Goal: Task Accomplishment & Management: Manage account settings

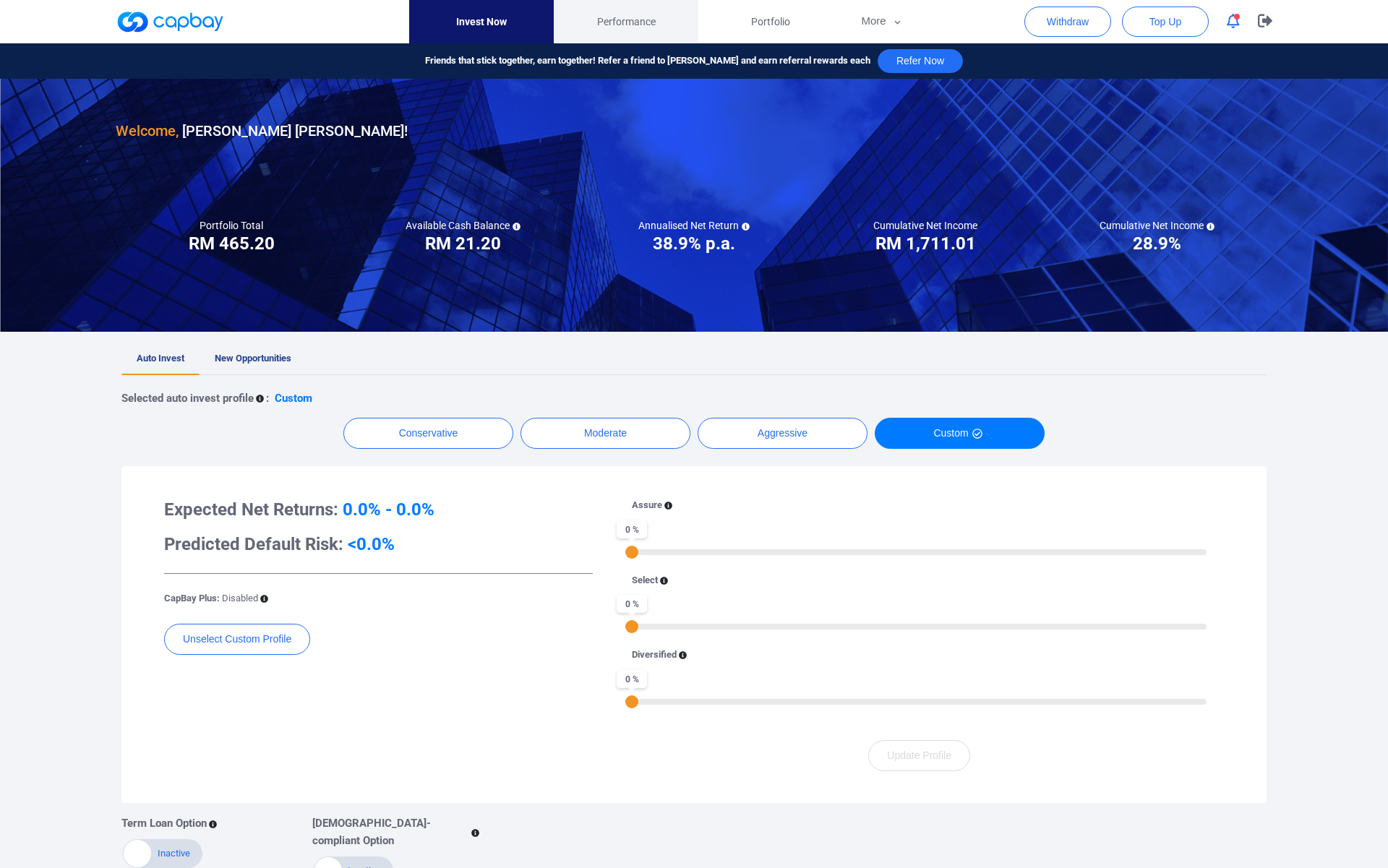
click at [649, 16] on span "Performance" at bounding box center [626, 21] width 58 height 16
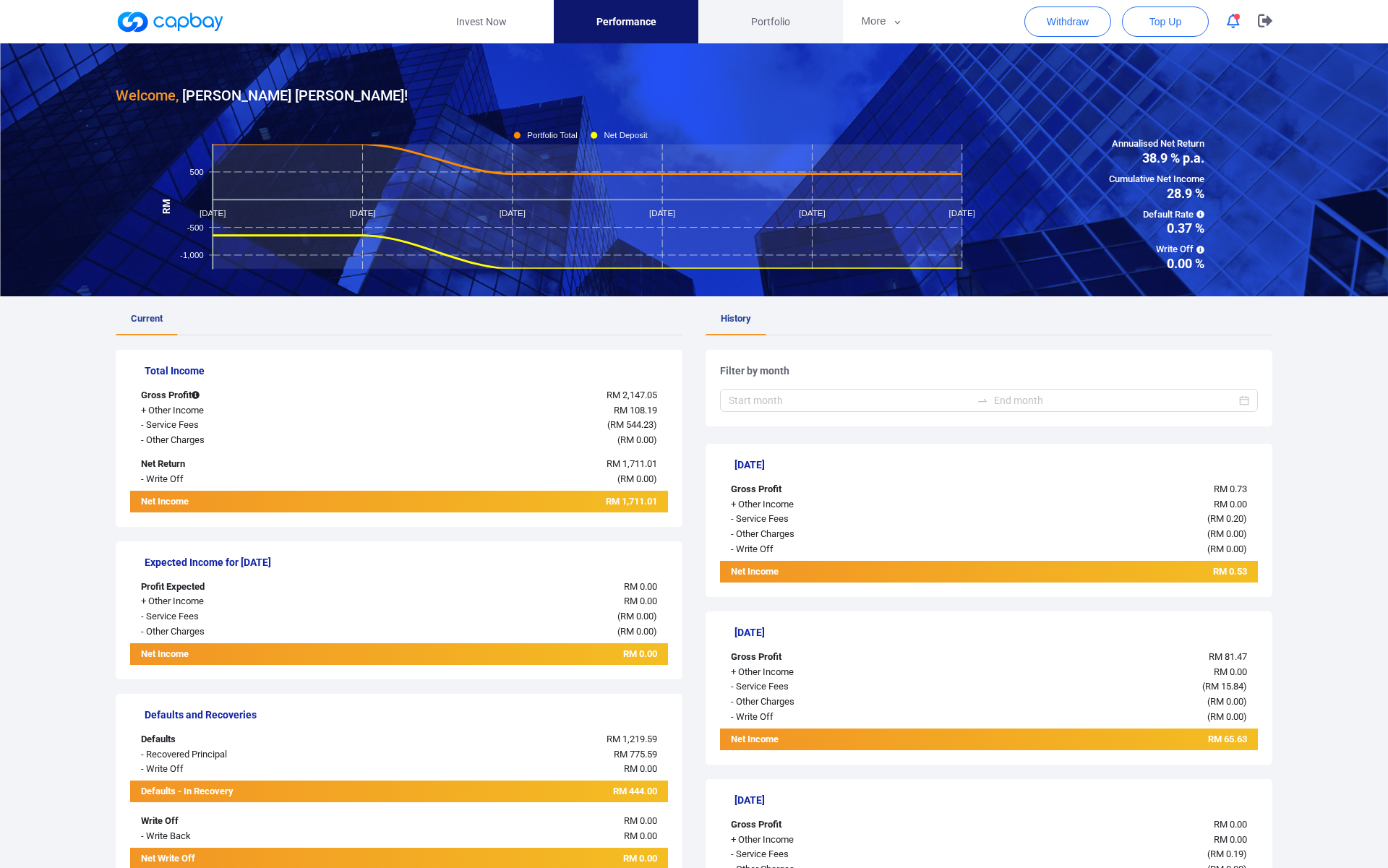
click at [773, 33] on link "Portfolio" at bounding box center [770, 21] width 145 height 43
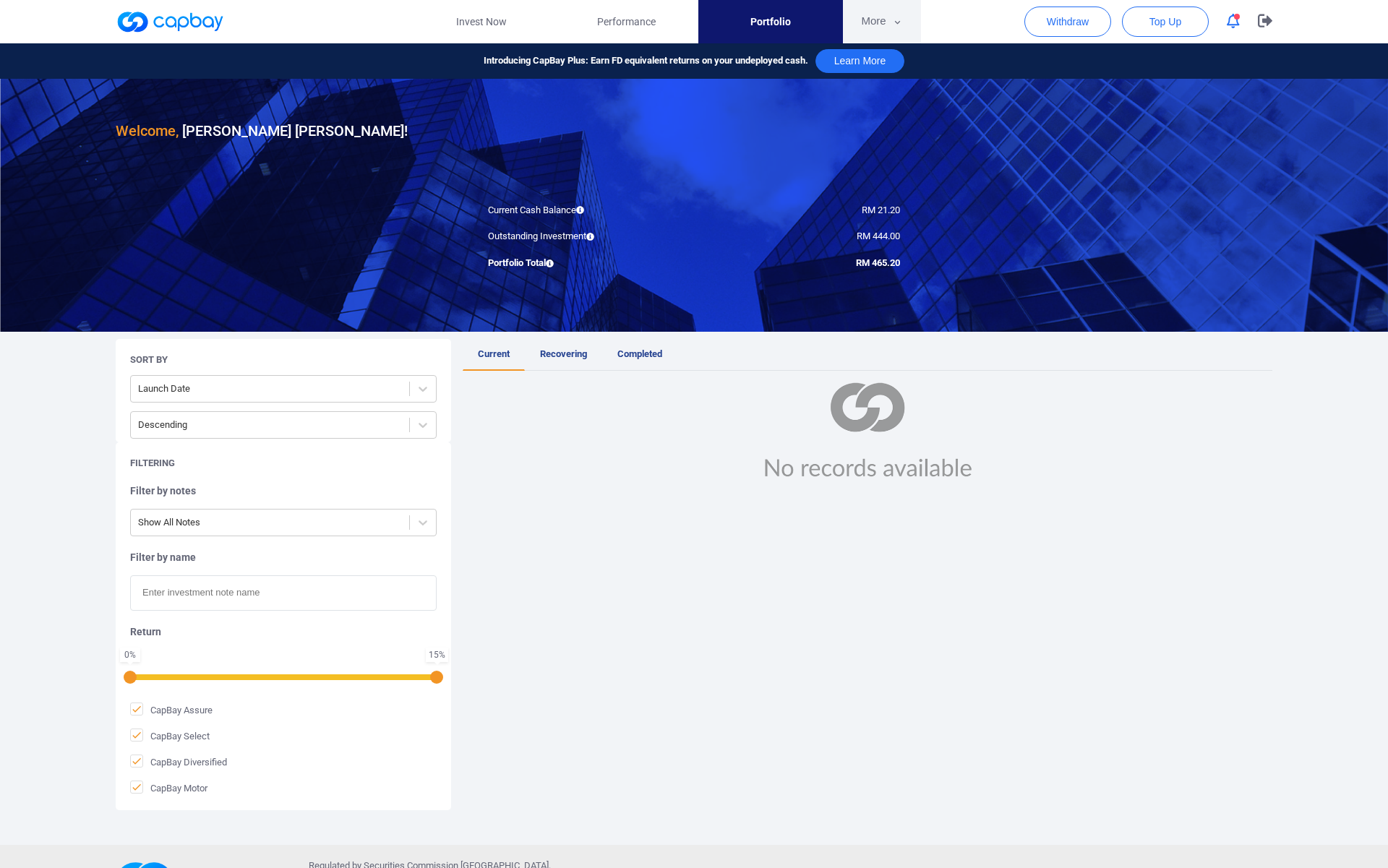
click at [883, 20] on button "More" at bounding box center [882, 21] width 77 height 43
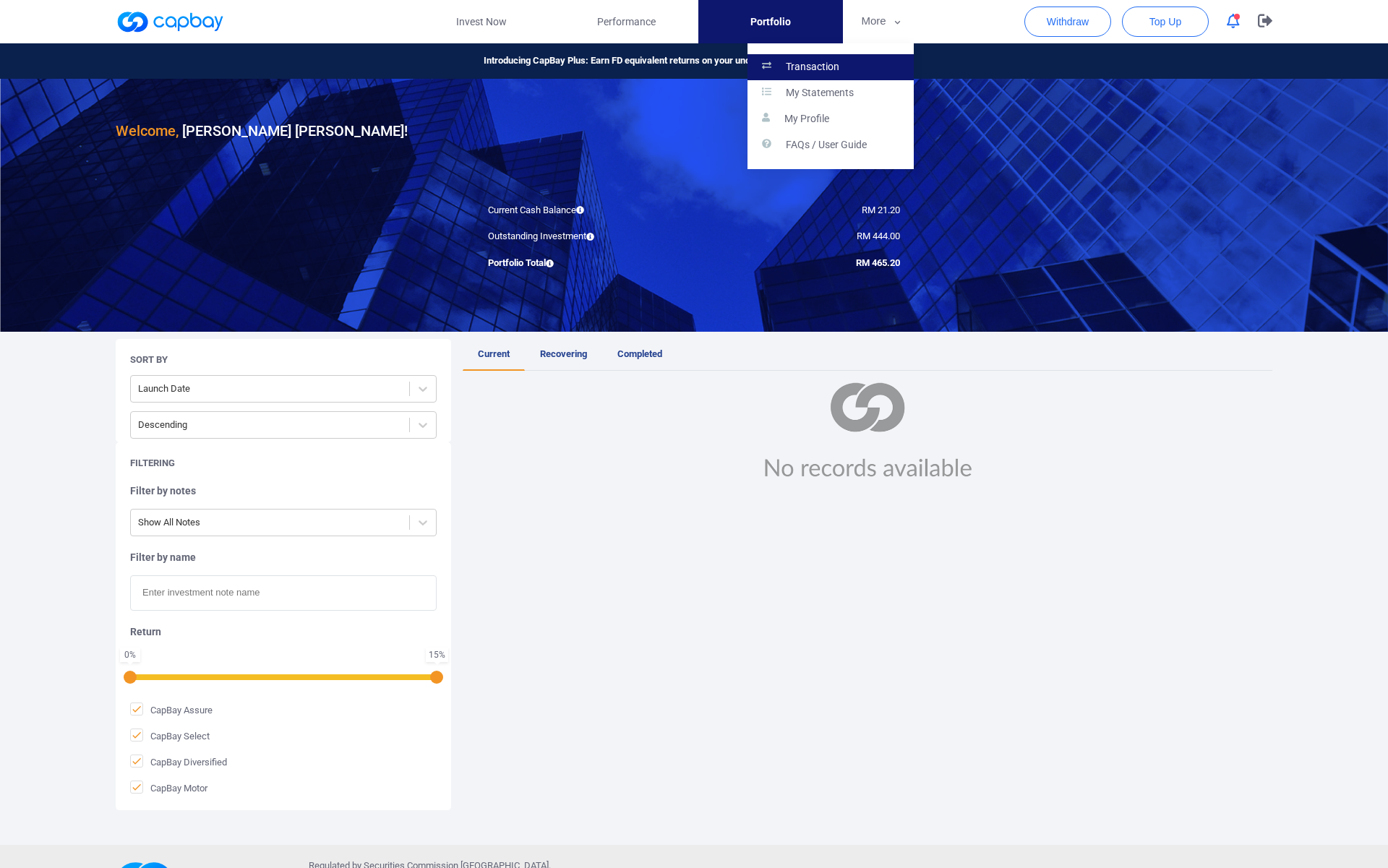
click at [863, 65] on link "Transaction" at bounding box center [830, 67] width 166 height 26
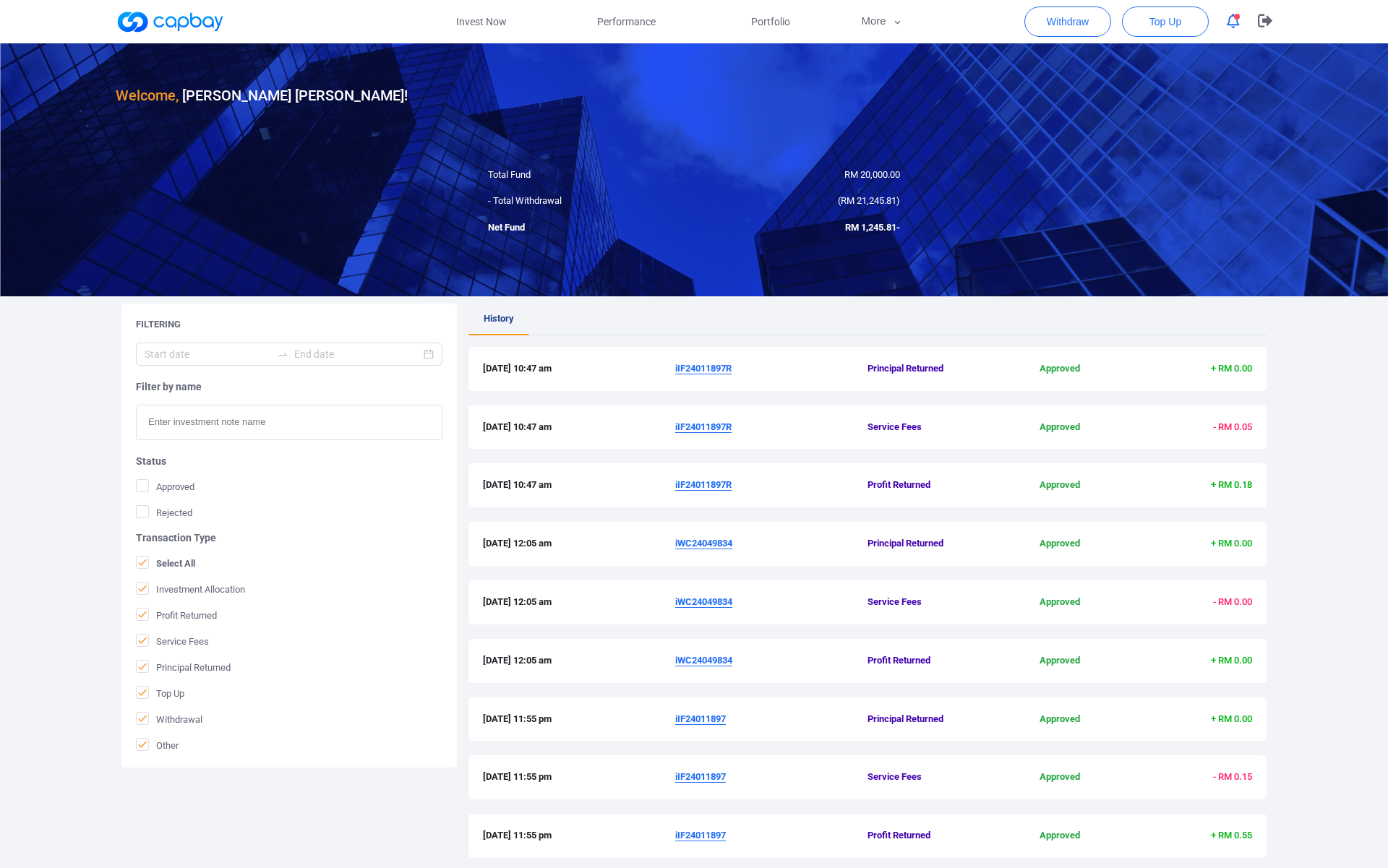
click at [854, 175] on span "RM 20,000.00" at bounding box center [872, 175] width 55 height 11
click at [854, 197] on span "RM 21,245.81" at bounding box center [868, 200] width 55 height 11
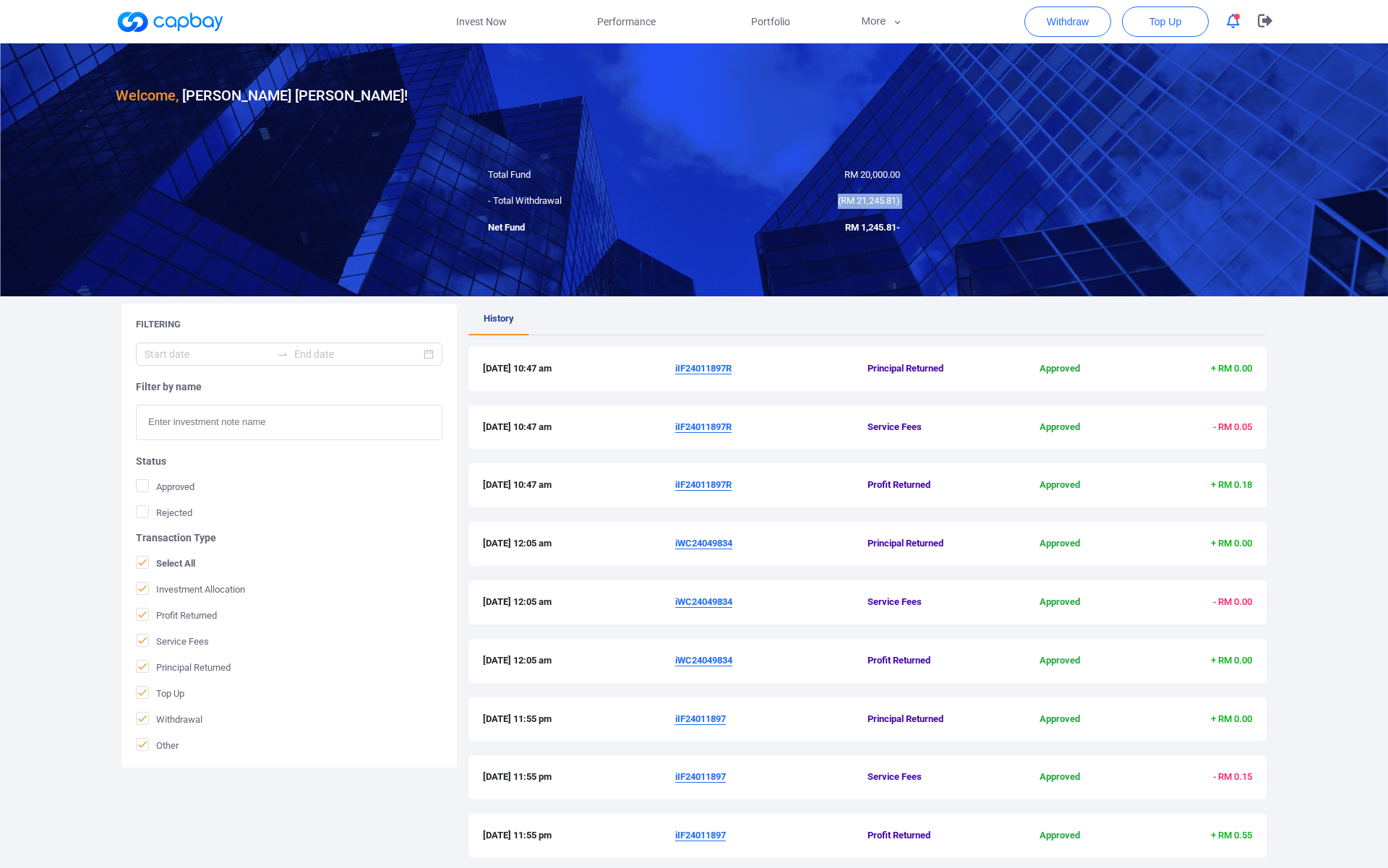
click at [854, 197] on span "RM 21,245.81" at bounding box center [868, 200] width 55 height 11
click at [855, 227] on span "-RM 1,245.81" at bounding box center [873, 227] width 55 height 11
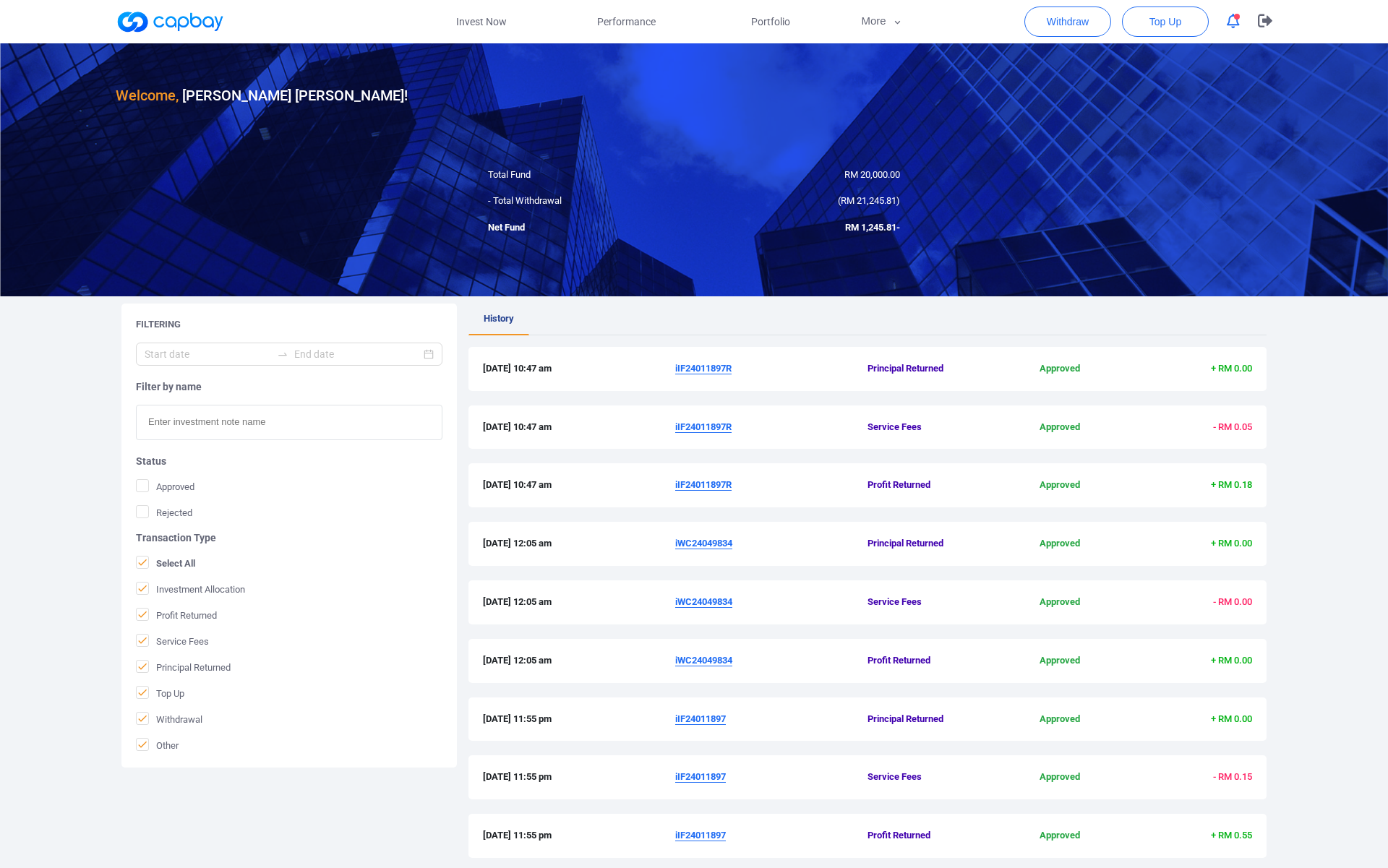
click at [999, 243] on div at bounding box center [694, 169] width 1388 height 253
click at [868, 25] on button "More" at bounding box center [882, 21] width 77 height 43
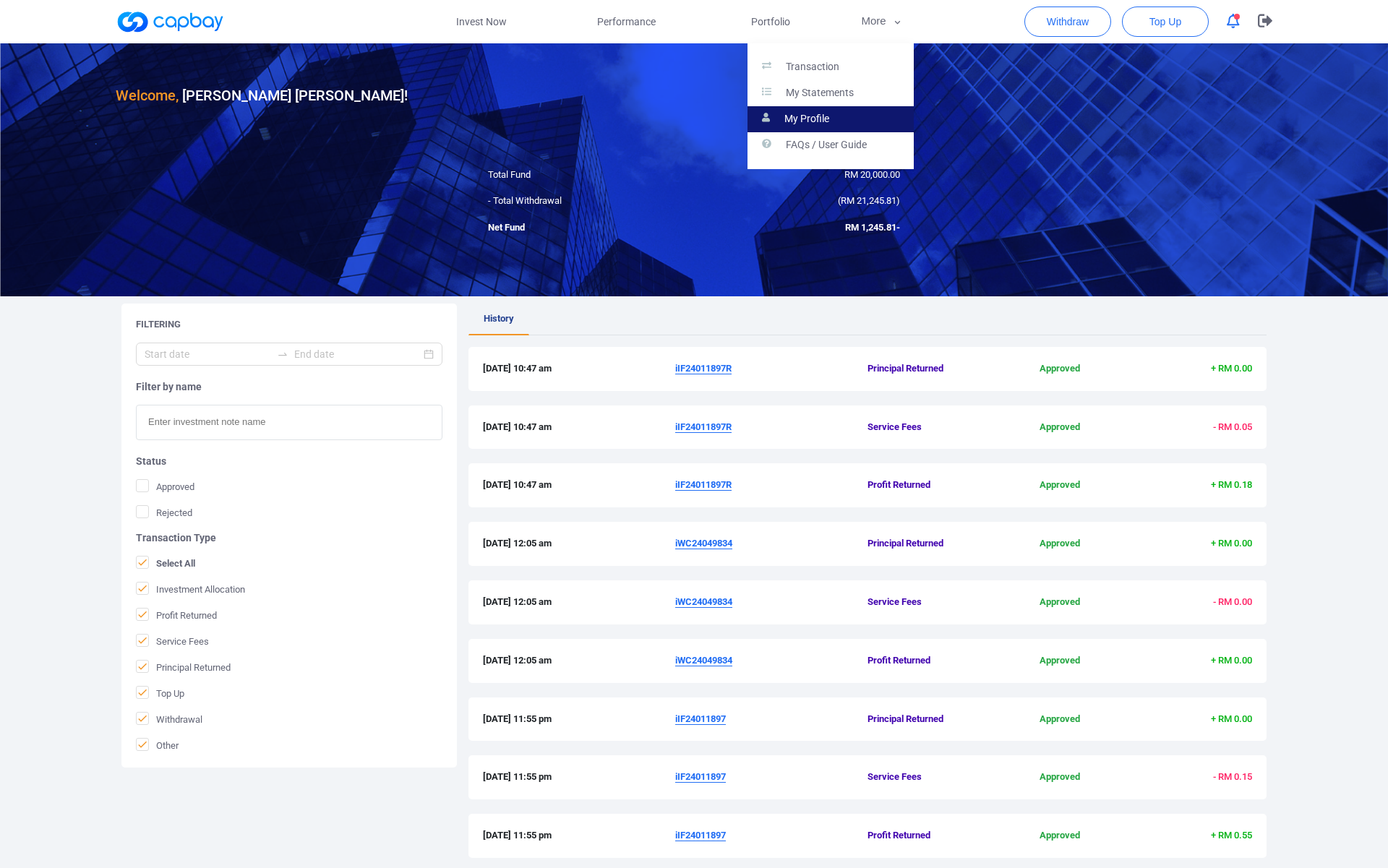
click at [848, 122] on link "My Profile" at bounding box center [830, 119] width 166 height 26
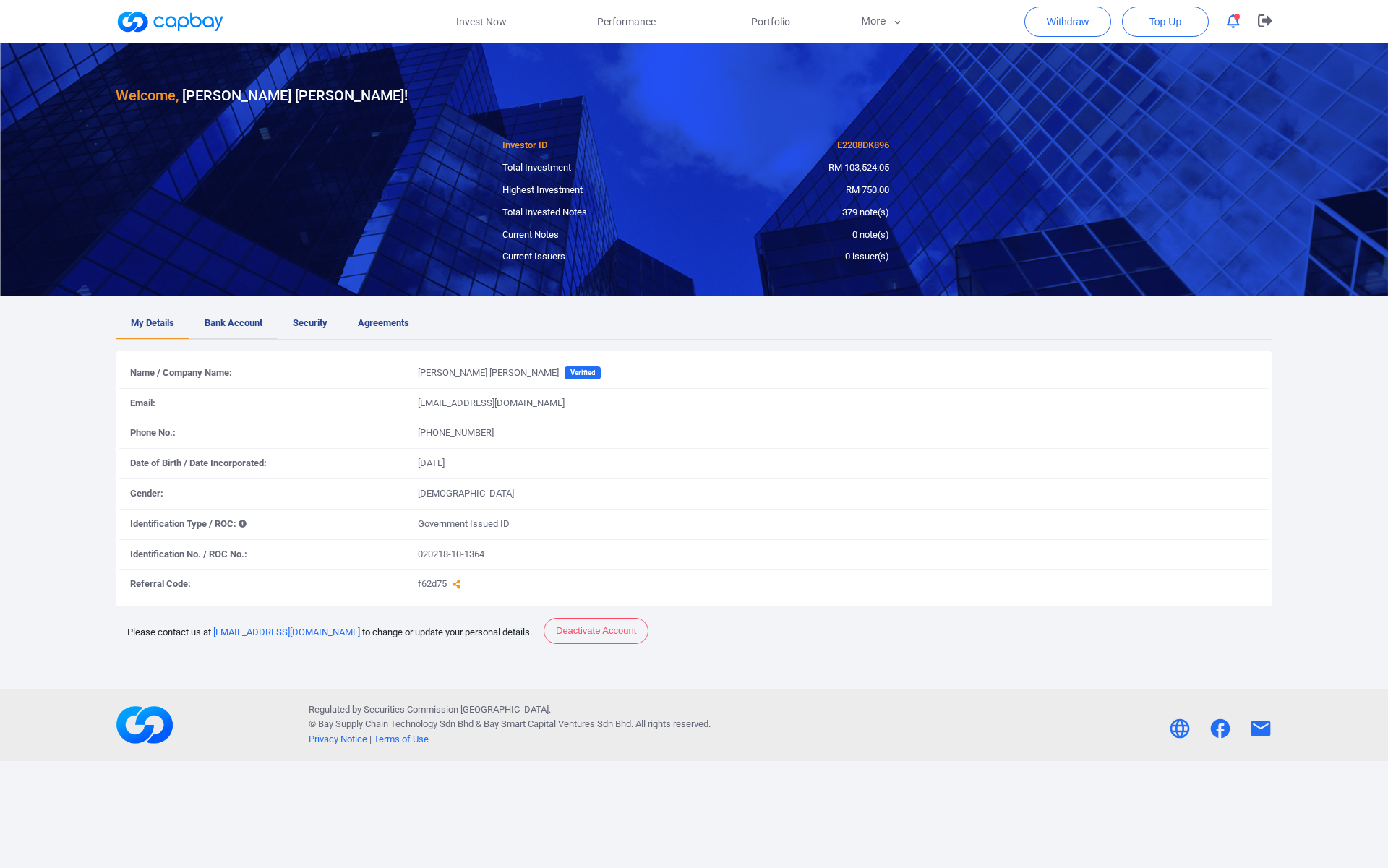
click at [233, 327] on span "Bank Account" at bounding box center [234, 323] width 58 height 15
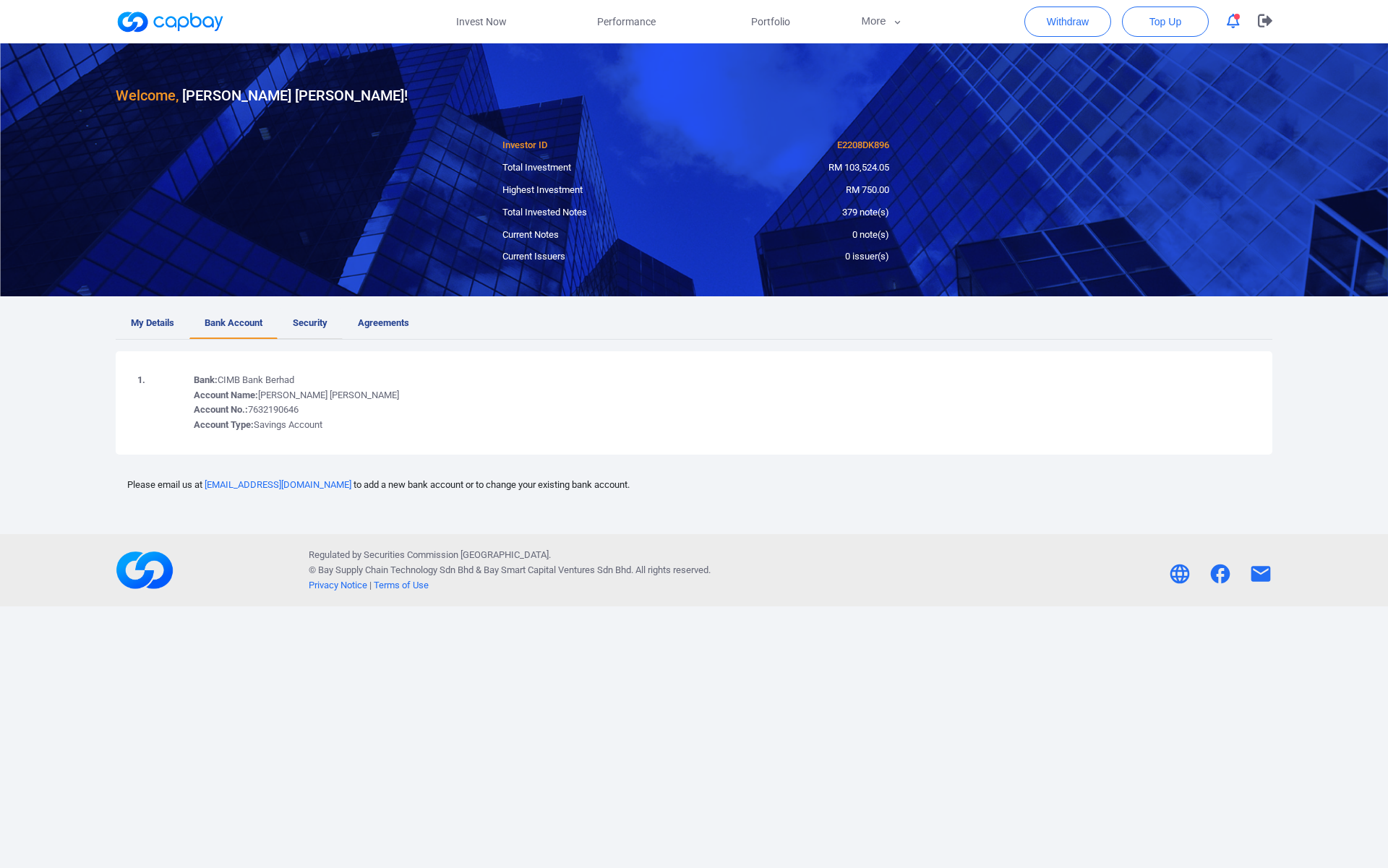
click at [297, 328] on span "Security" at bounding box center [310, 323] width 35 height 15
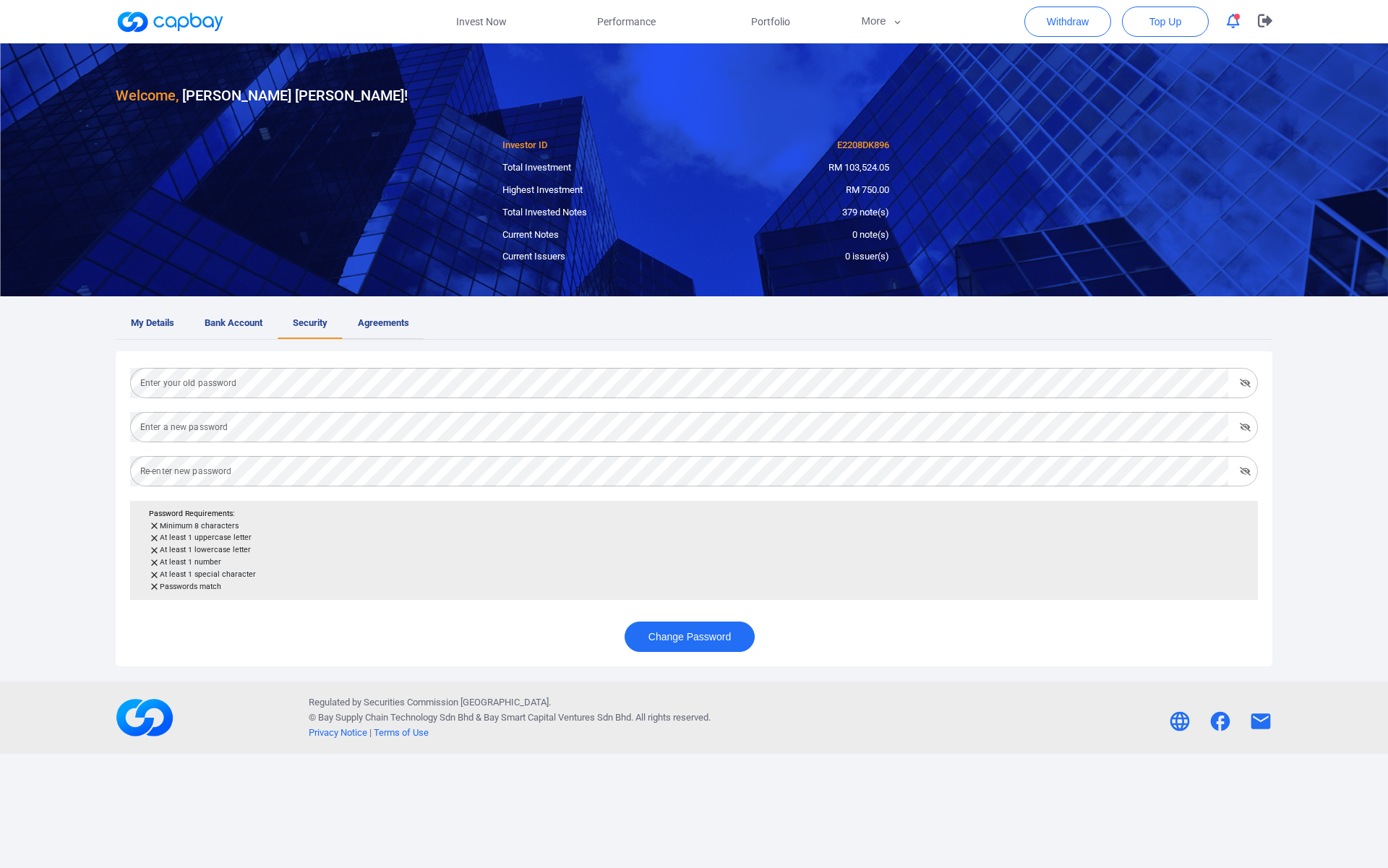
click at [367, 329] on span "Agreements" at bounding box center [384, 323] width 52 height 15
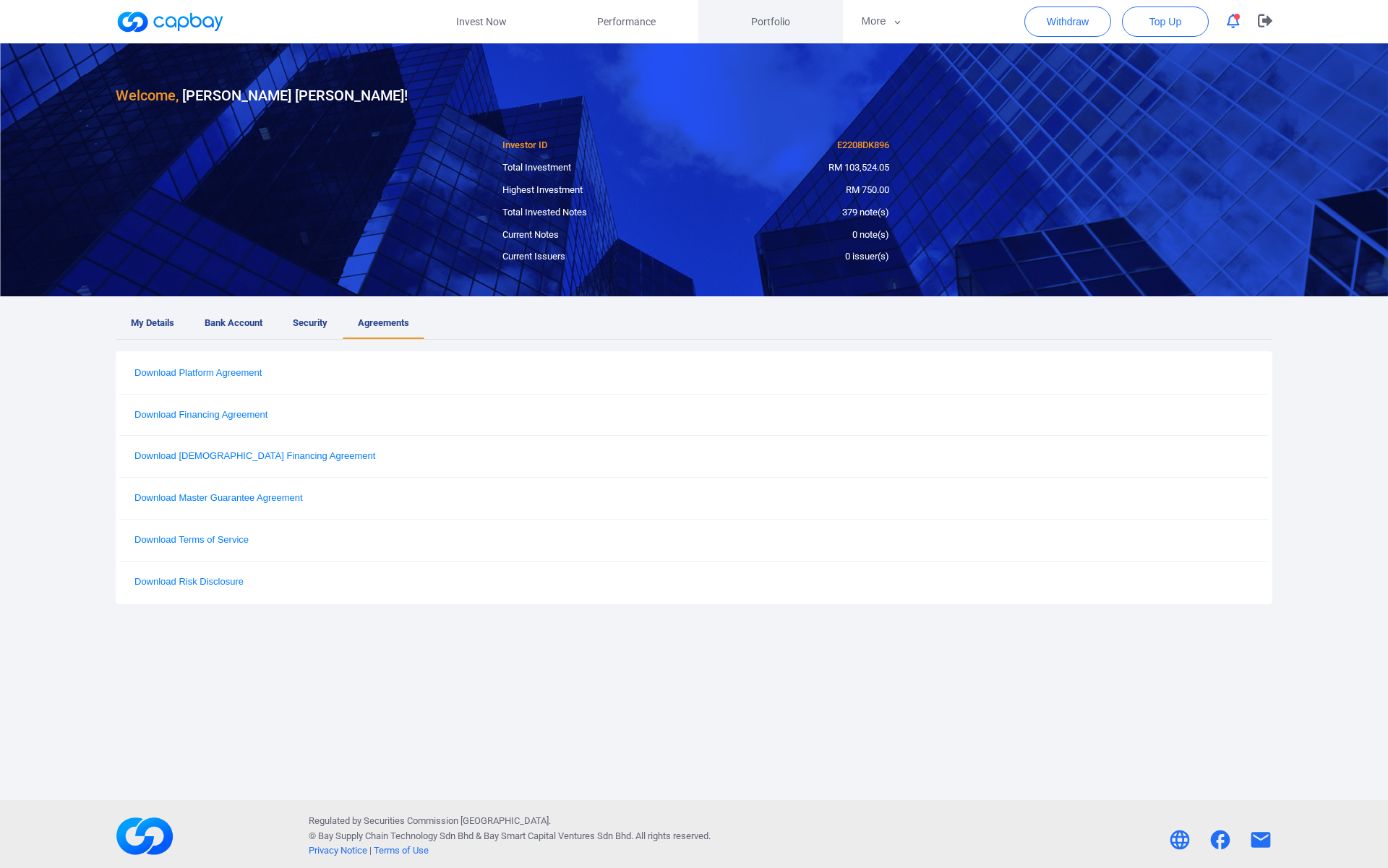
click at [775, 12] on link "Portfolio" at bounding box center [770, 21] width 145 height 43
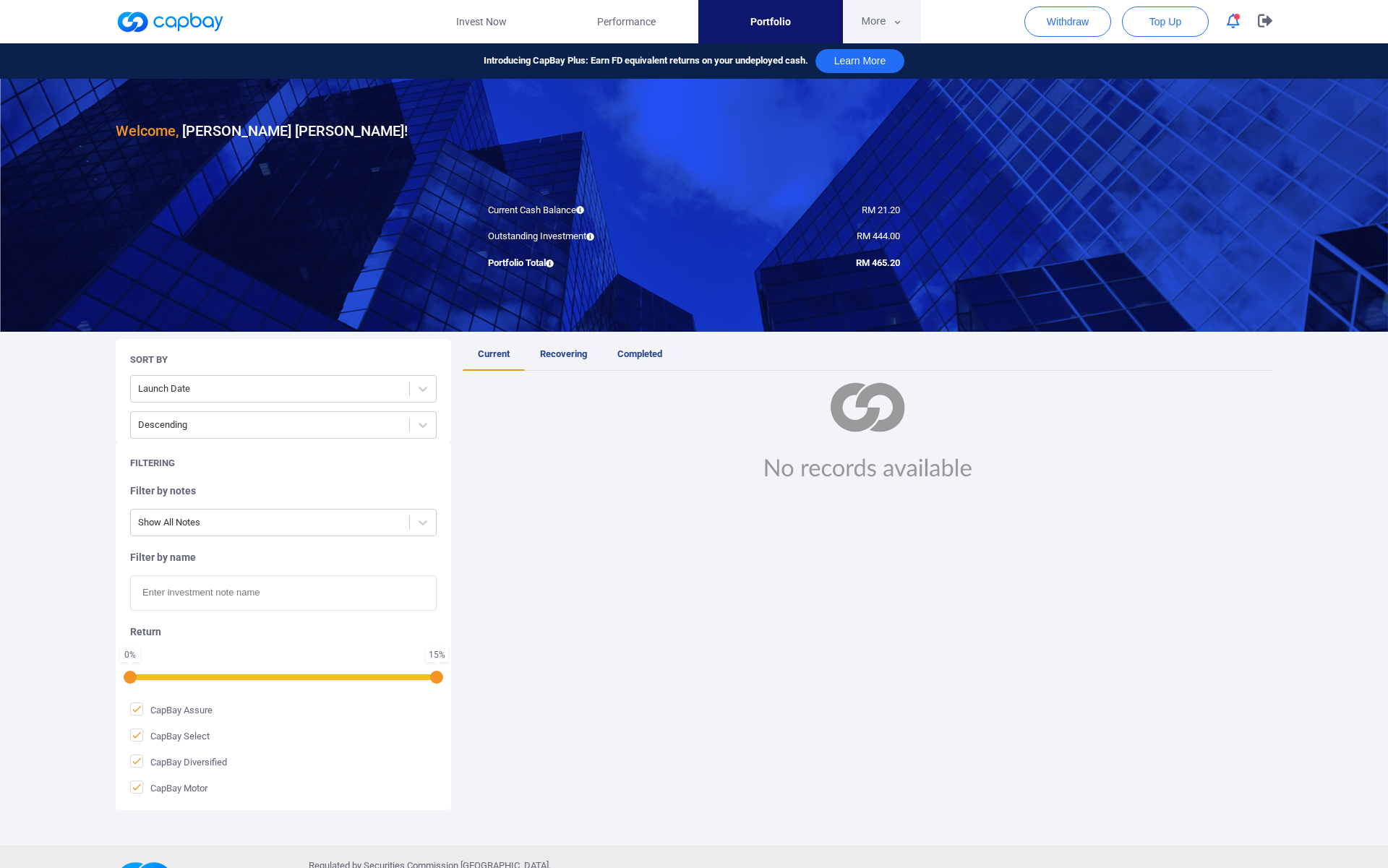
click at [914, 14] on button "More" at bounding box center [882, 21] width 77 height 43
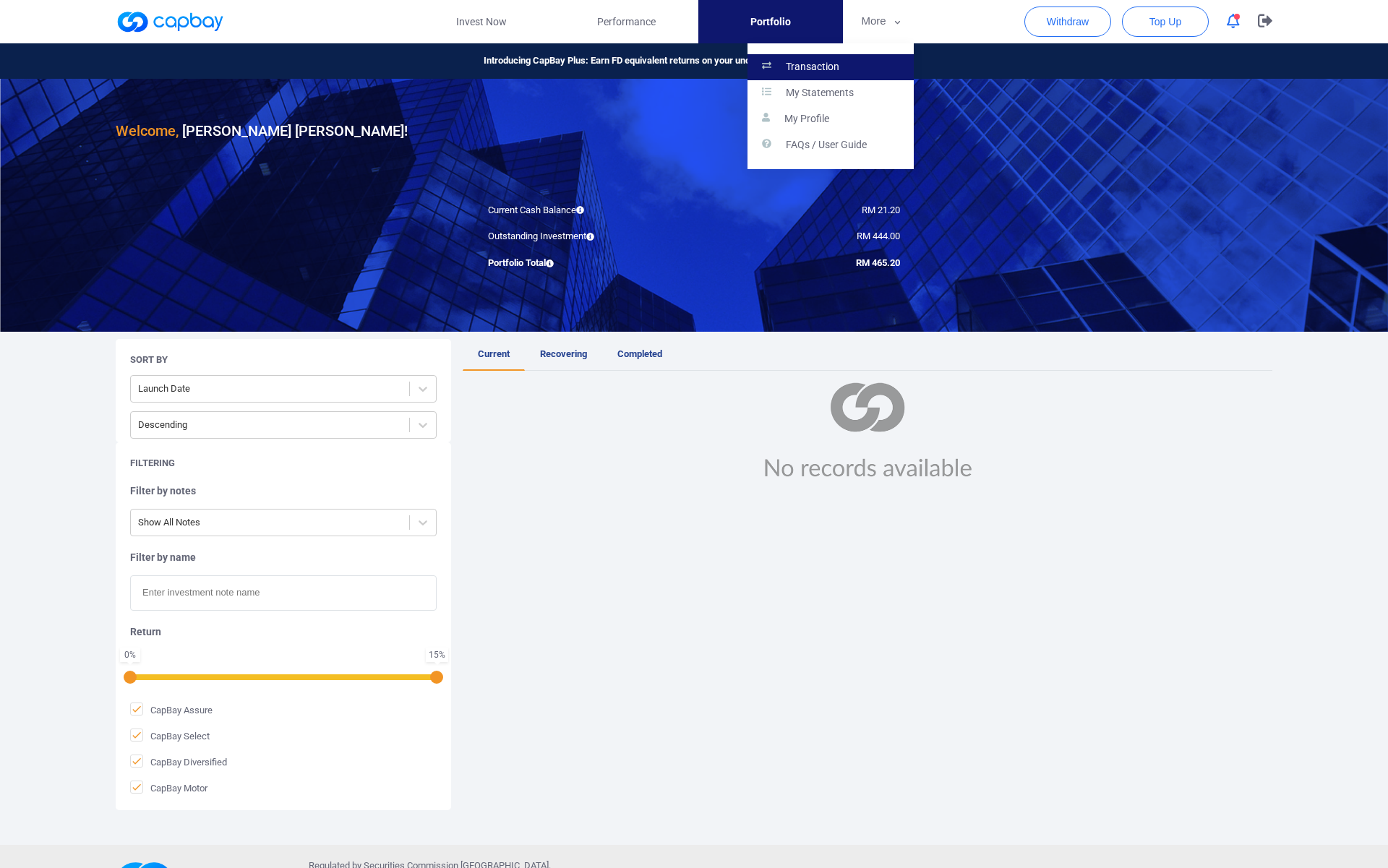
click at [855, 65] on link "Transaction" at bounding box center [830, 67] width 166 height 26
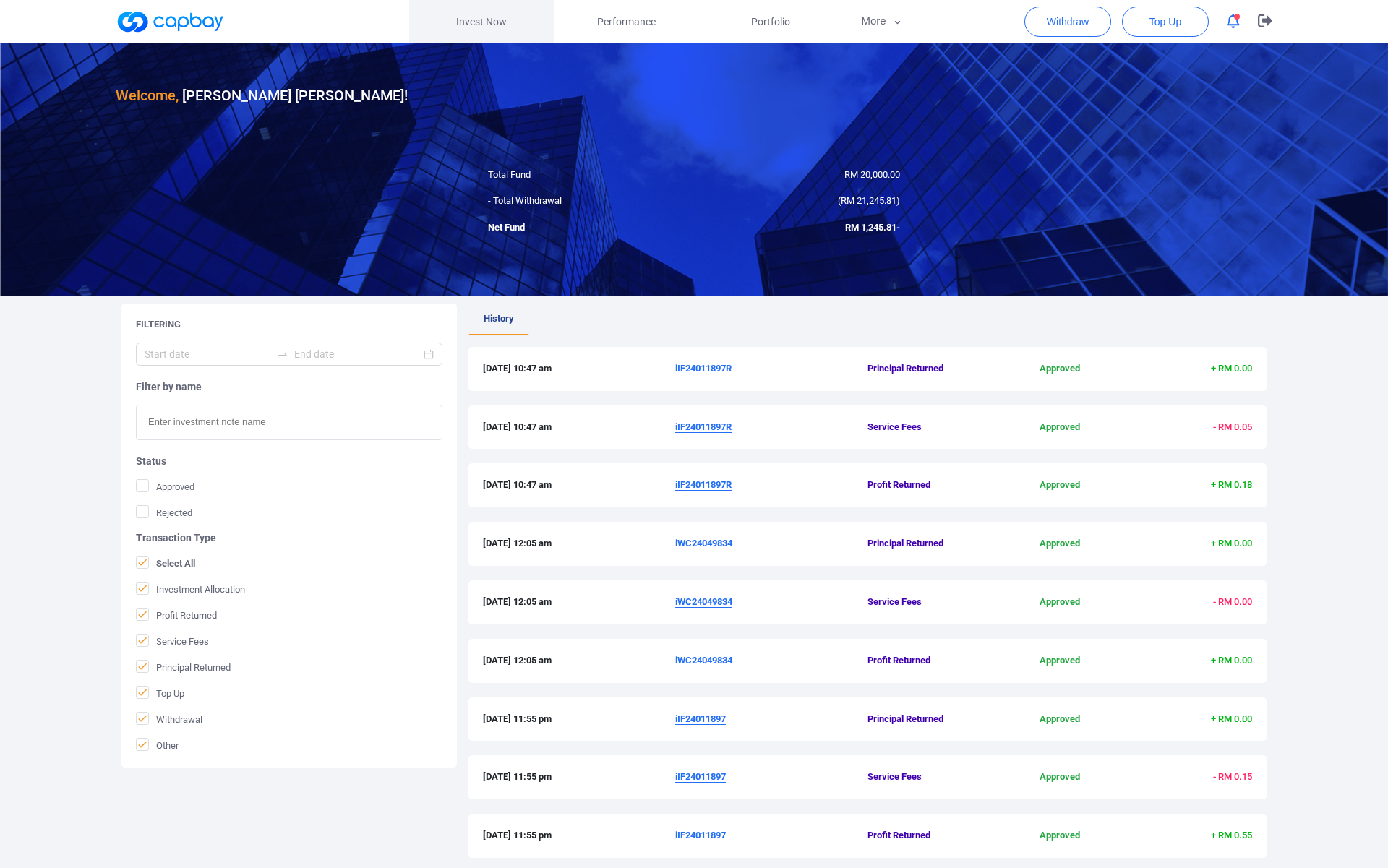
click at [499, 27] on link "Invest Now" at bounding box center [481, 21] width 145 height 43
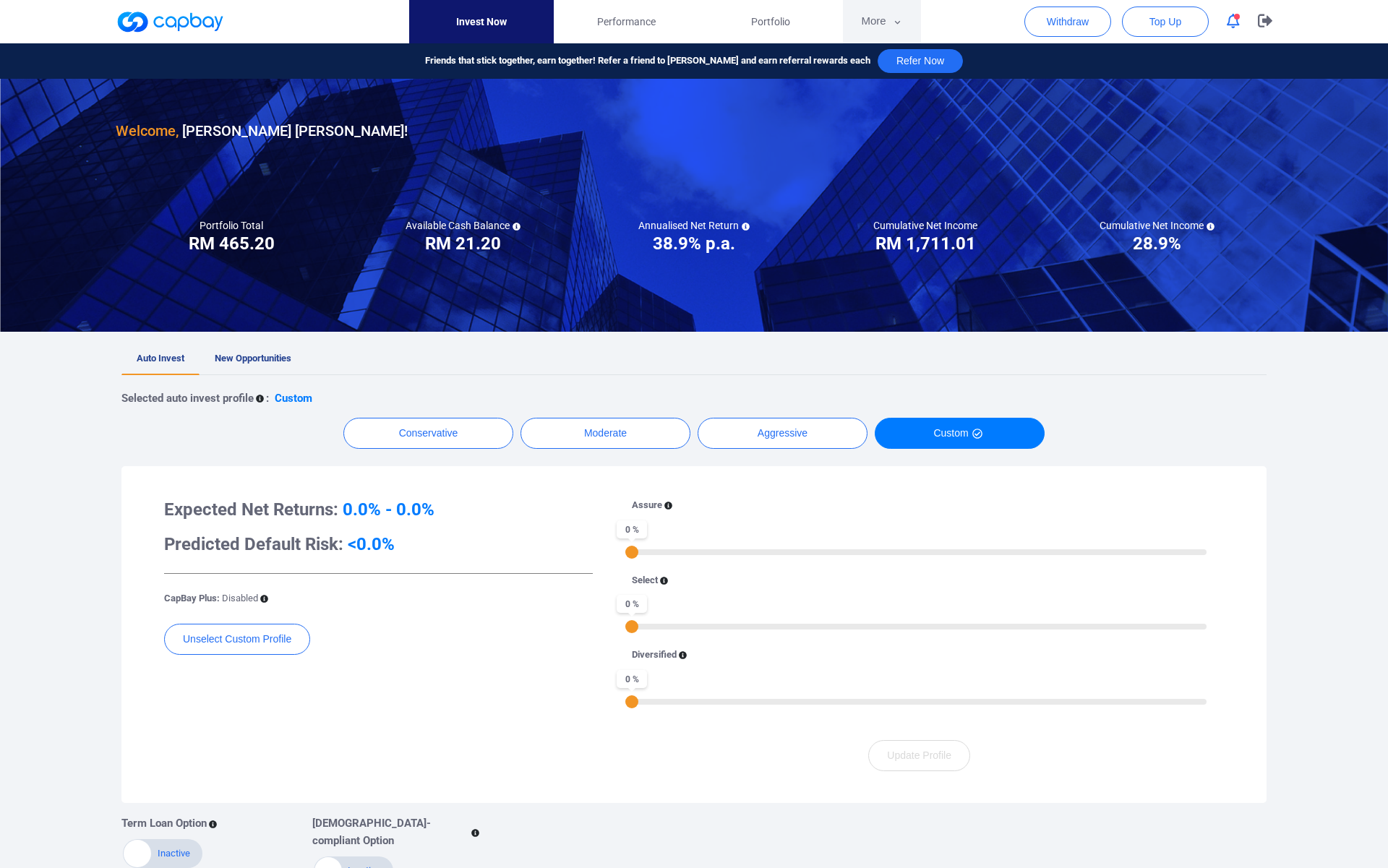
click at [887, 22] on button "More" at bounding box center [882, 21] width 77 height 43
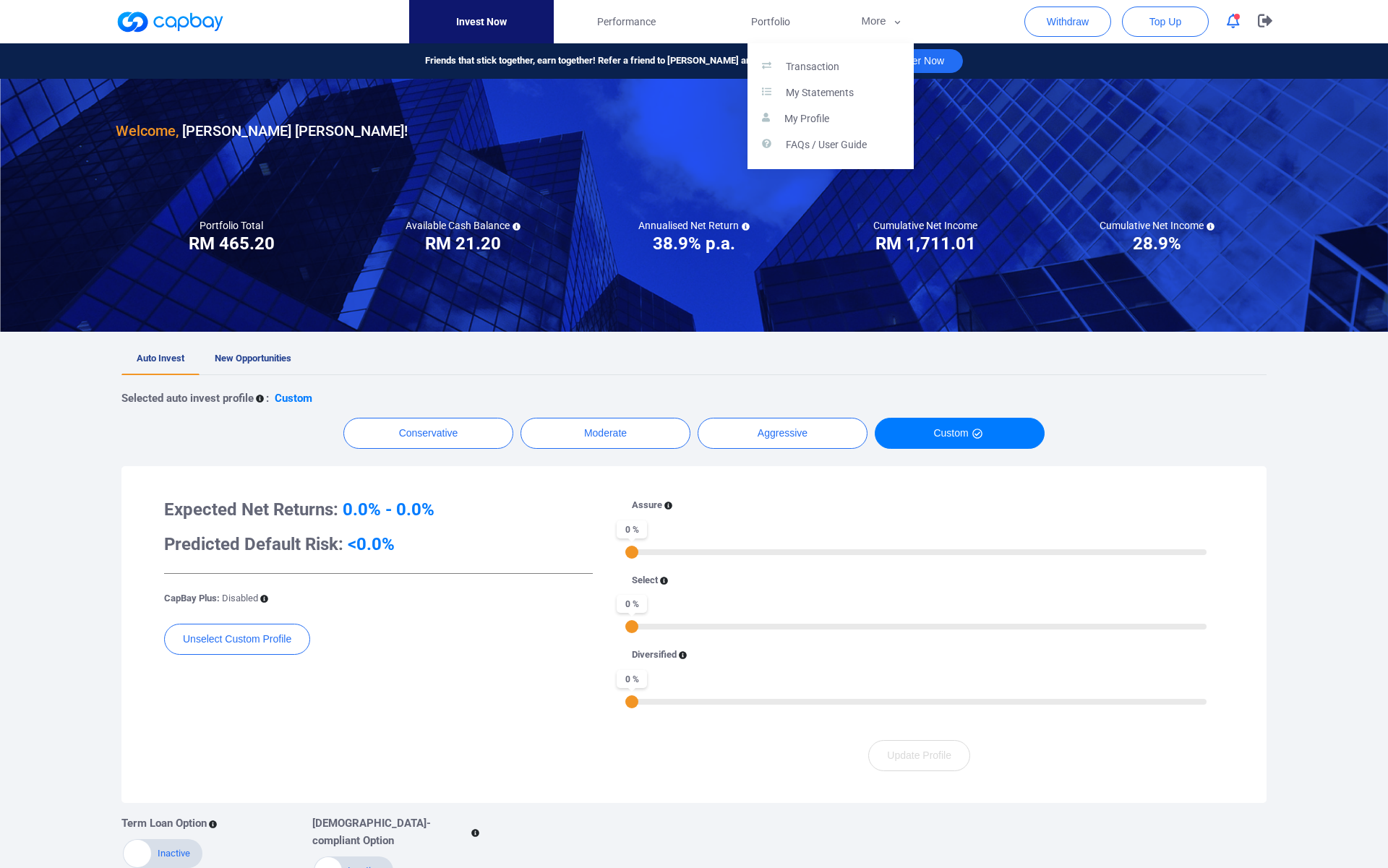
click at [1257, 29] on button "button" at bounding box center [694, 434] width 1388 height 868
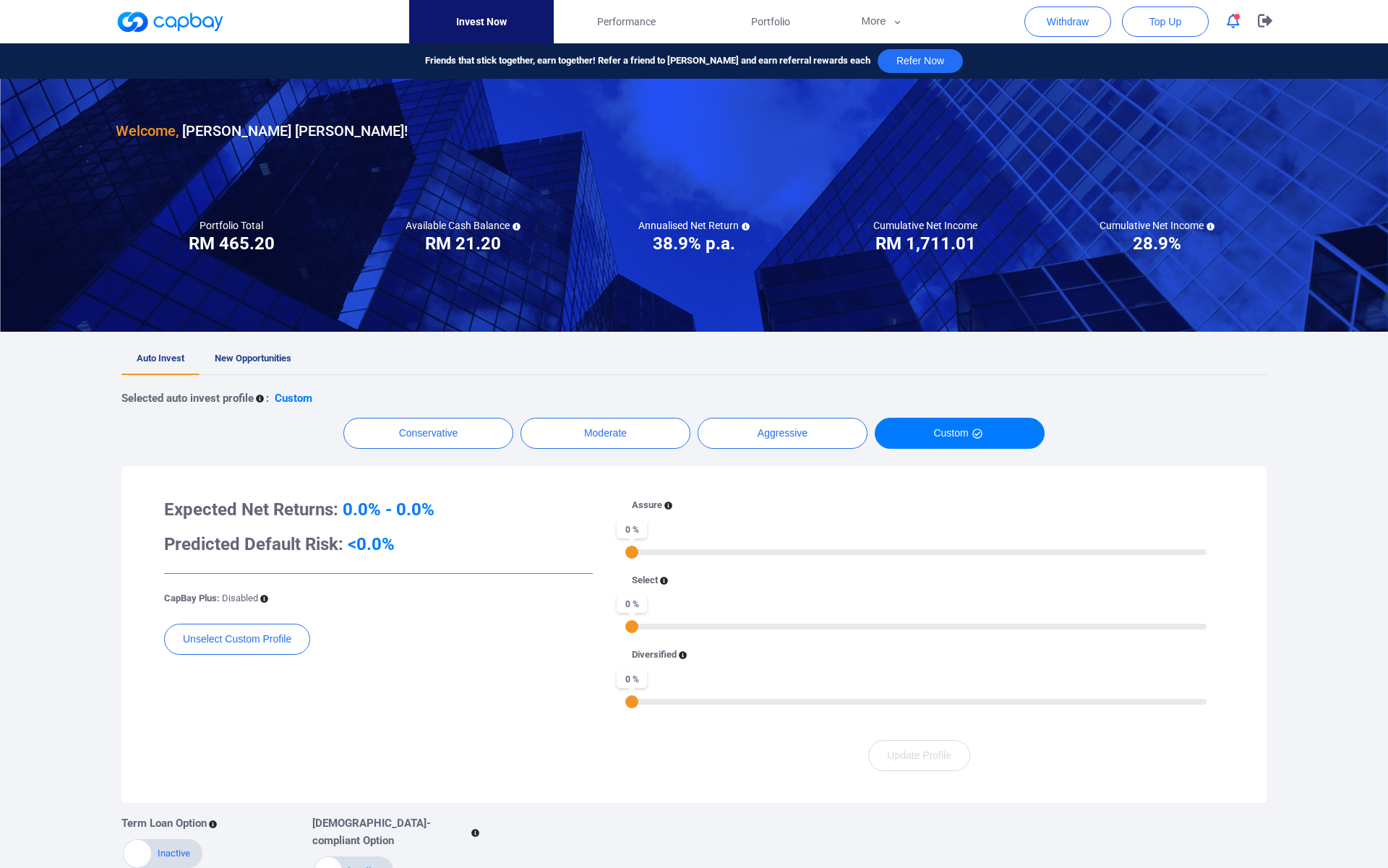
click at [1235, 23] on icon "button" at bounding box center [1233, 21] width 13 height 15
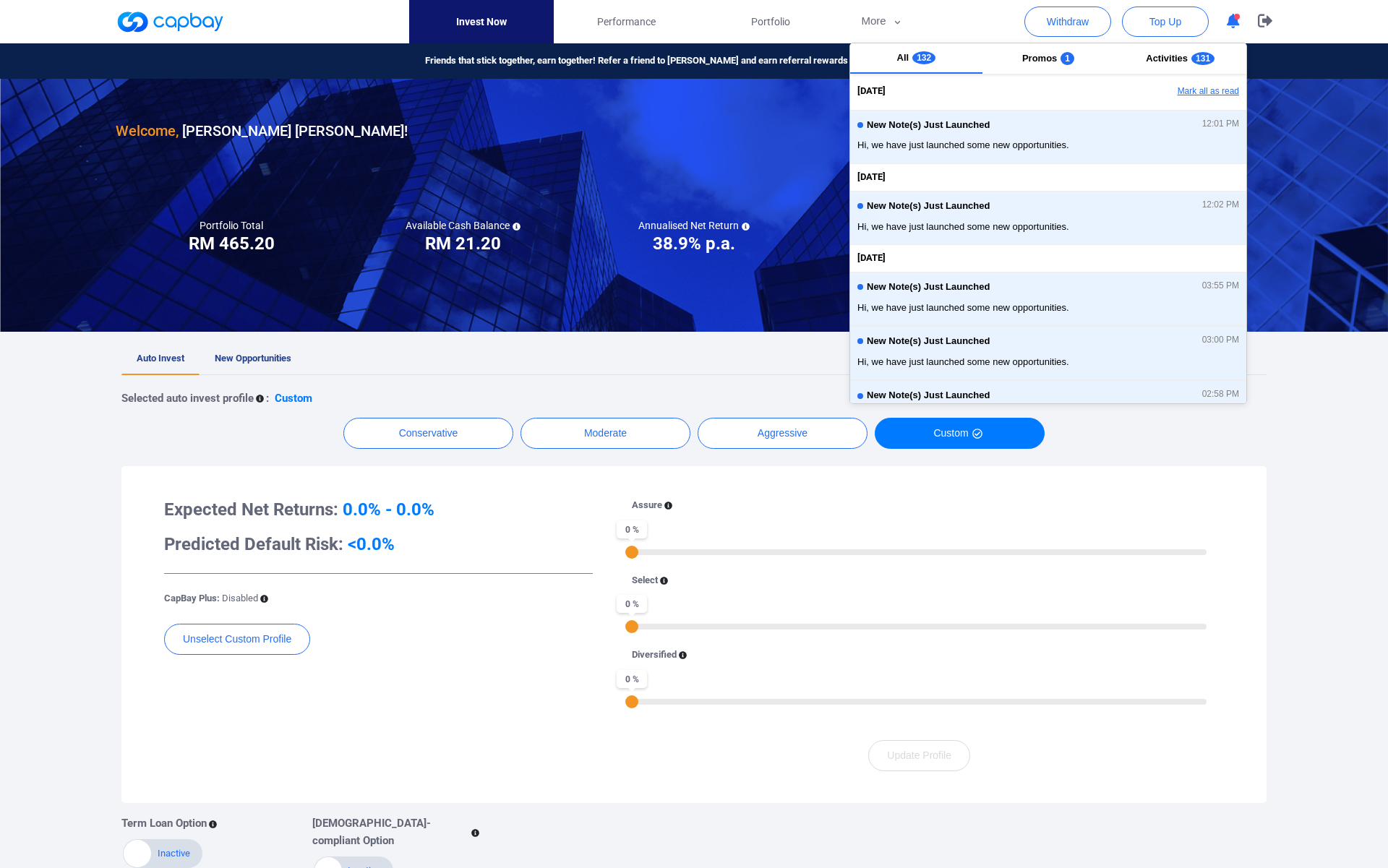
click at [1205, 94] on button "Mark all as read" at bounding box center [1168, 92] width 156 height 24
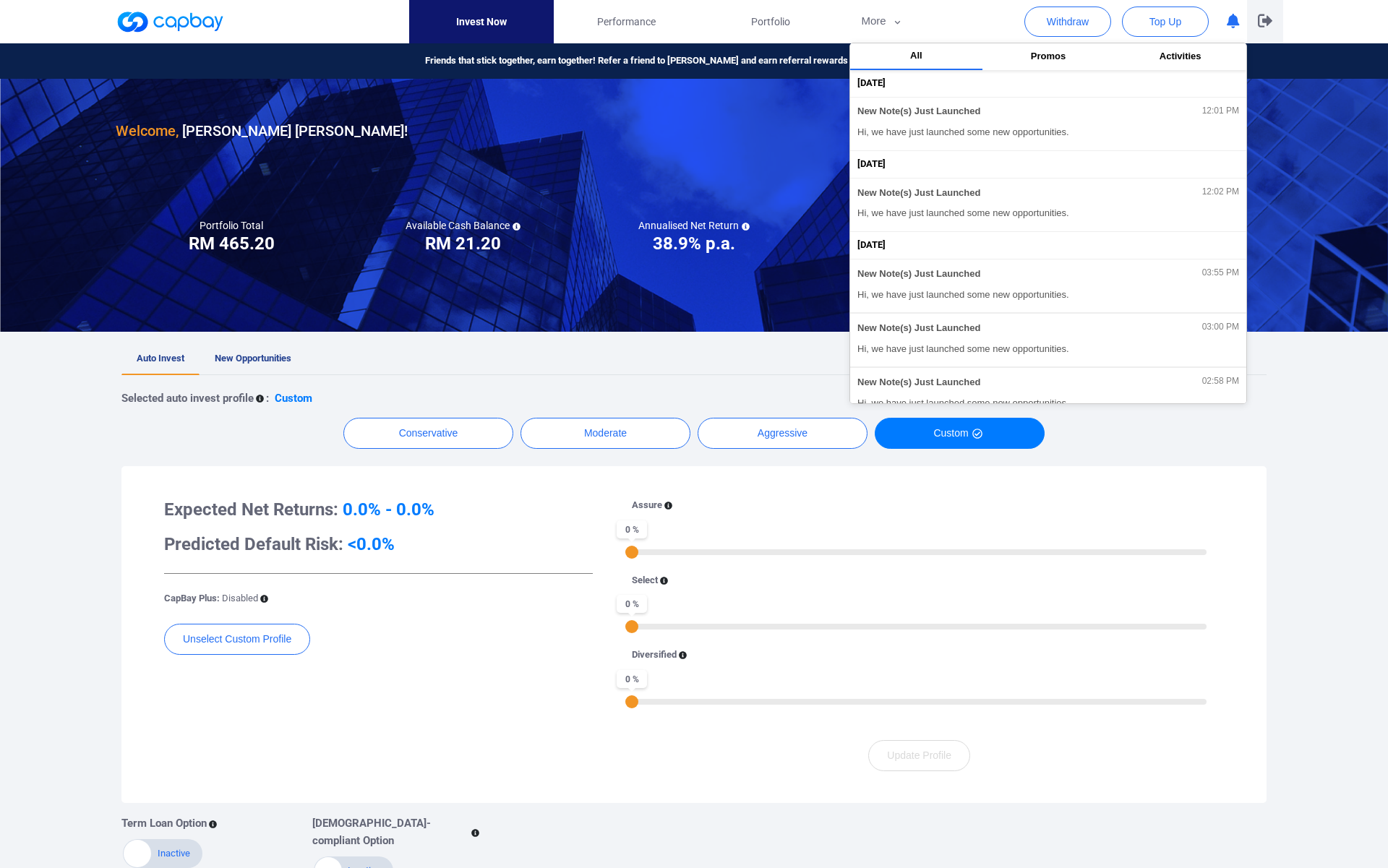
click at [1265, 23] on icon "button" at bounding box center [1264, 20] width 14 height 14
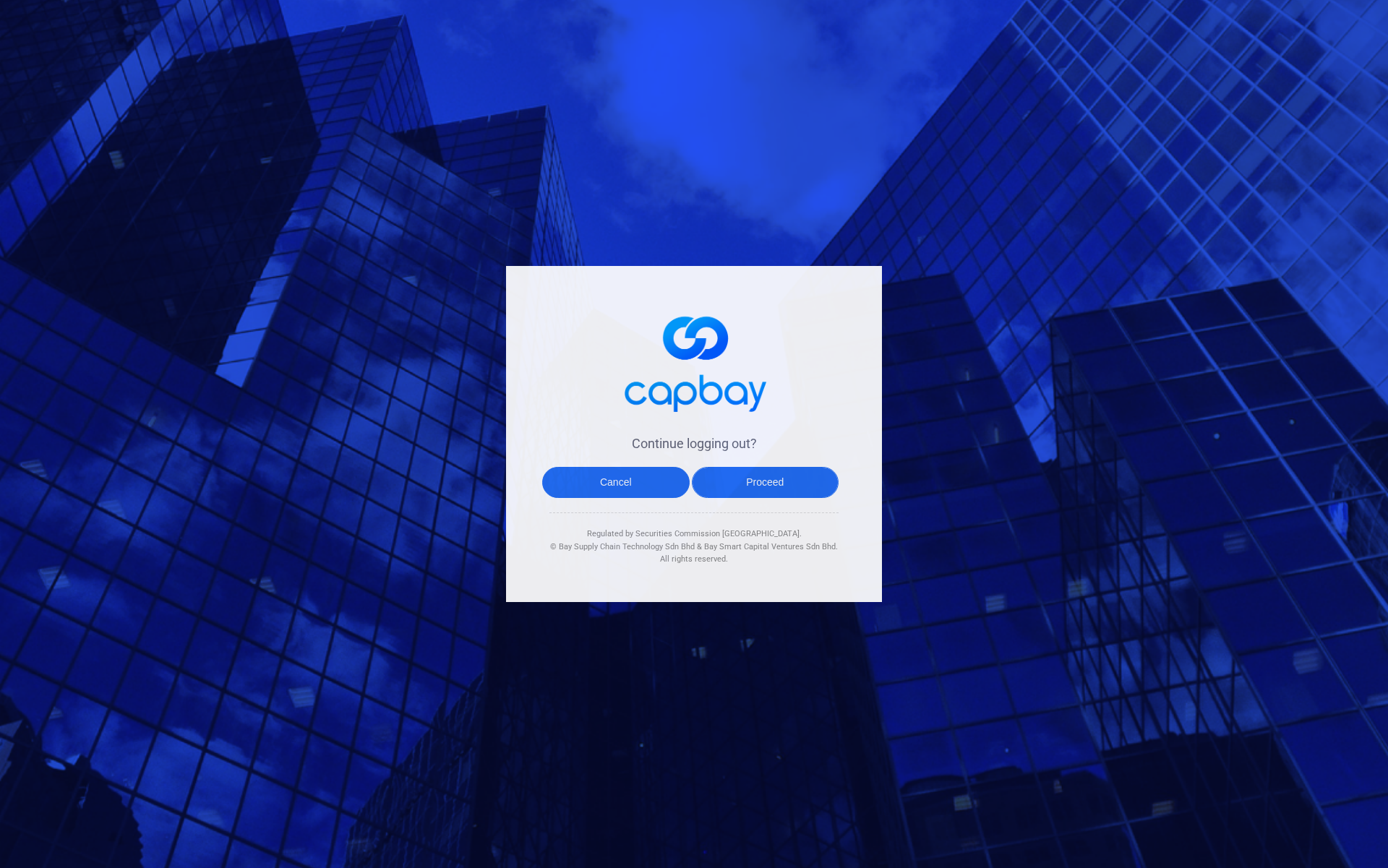
click at [730, 480] on button "Proceed" at bounding box center [766, 482] width 147 height 31
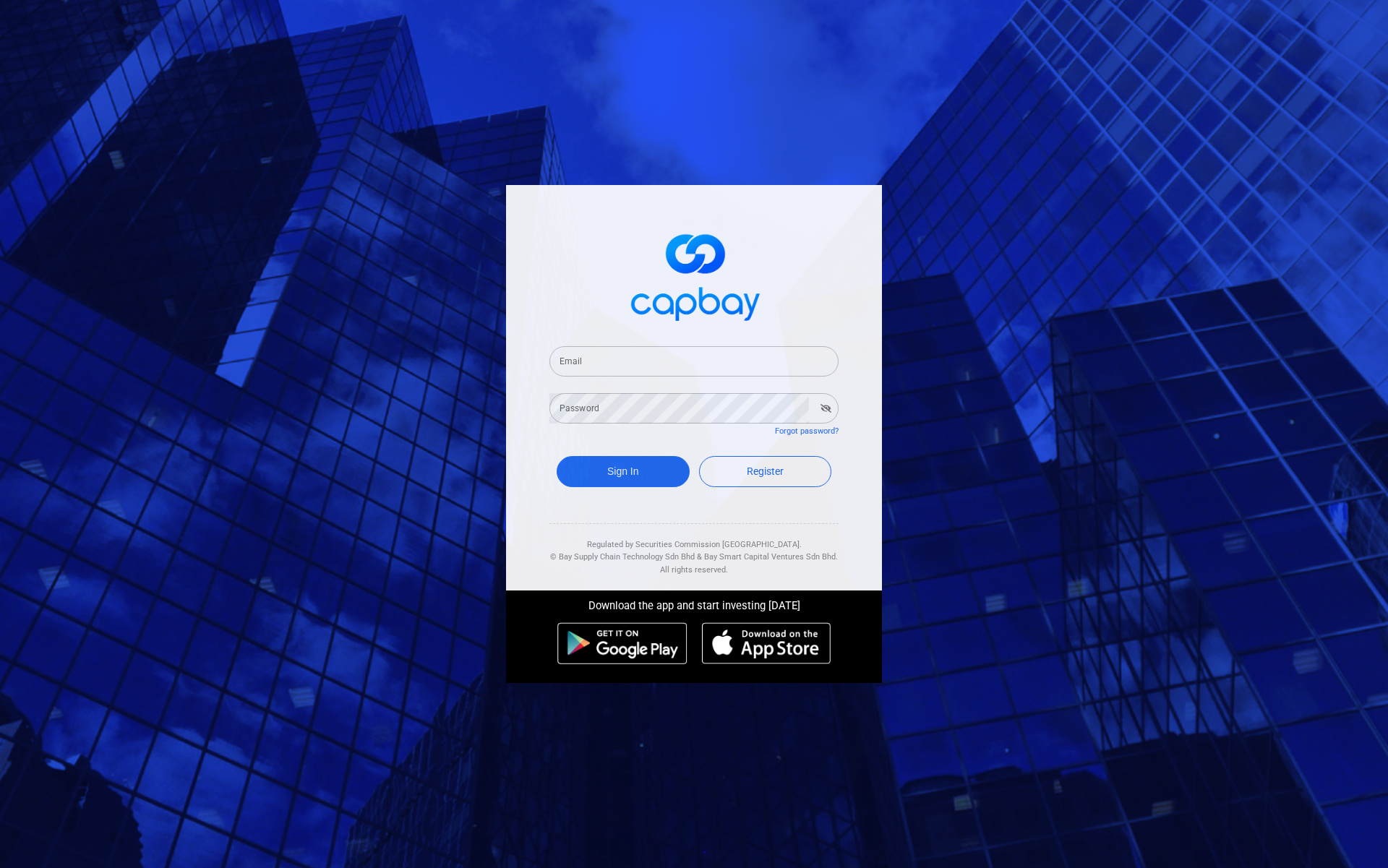
click at [702, 354] on input "Email" at bounding box center [694, 361] width 289 height 30
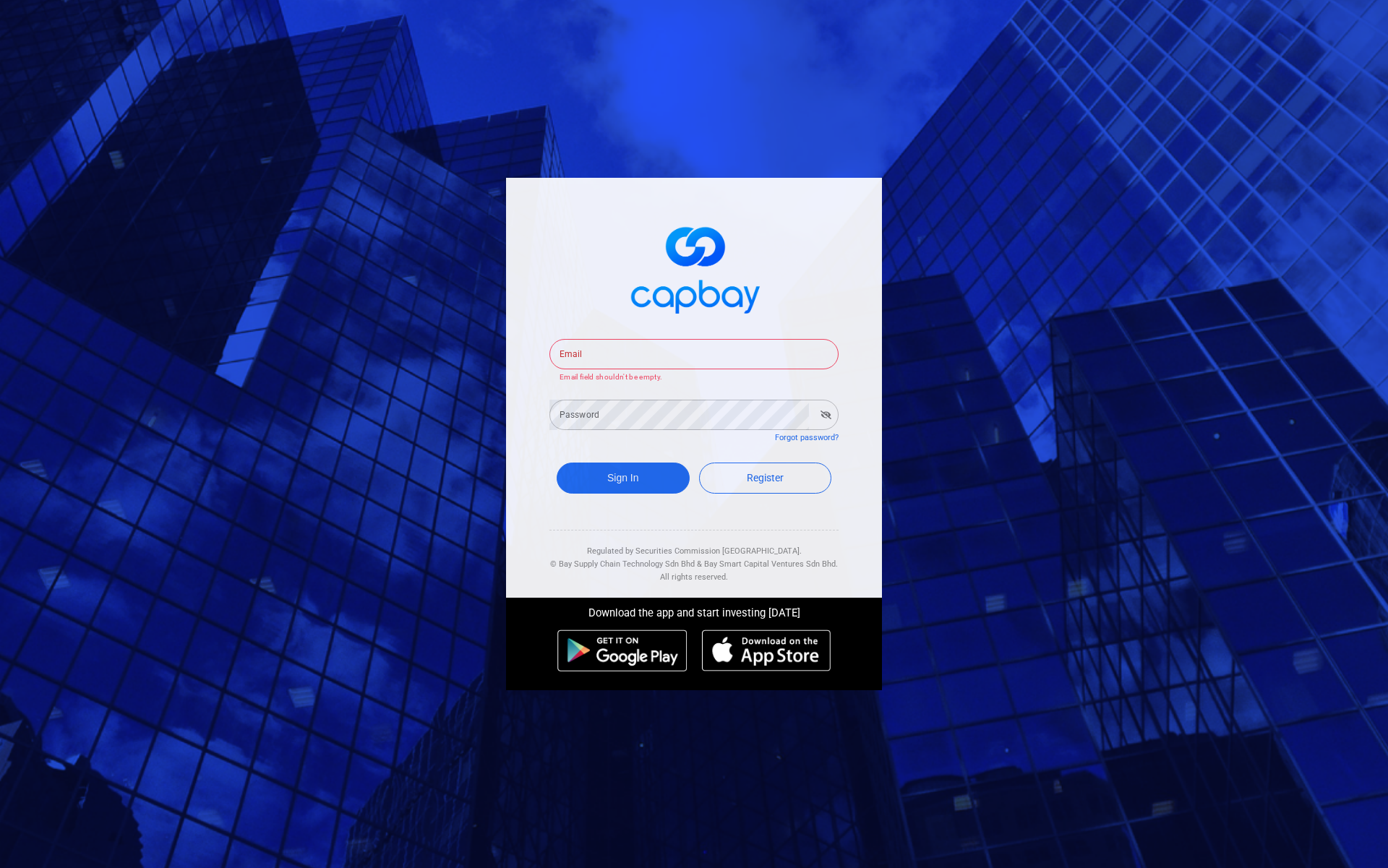
type input "[EMAIL_ADDRESS][DOMAIN_NAME]"
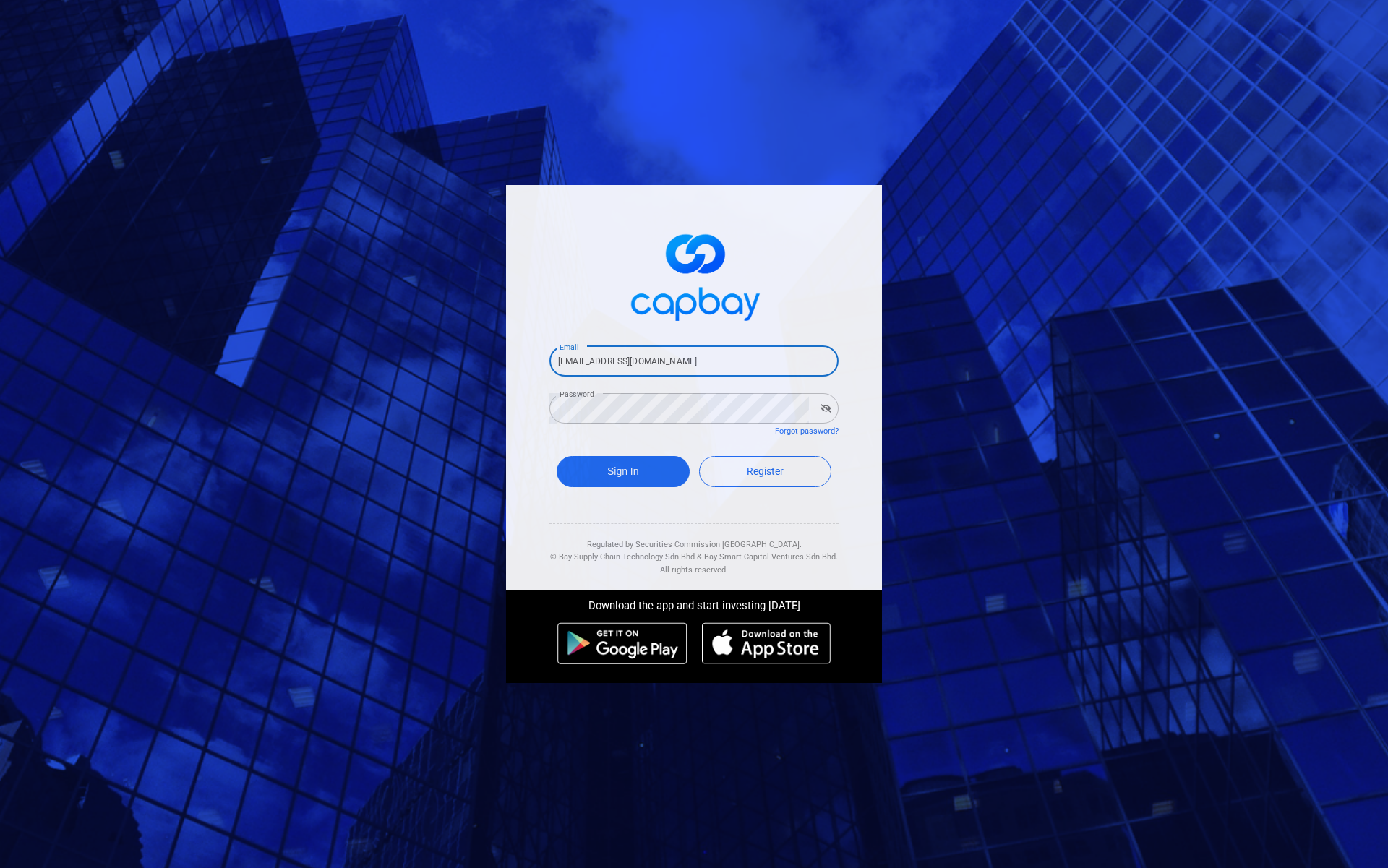
click at [556, 456] on button "Sign In" at bounding box center [622, 471] width 133 height 31
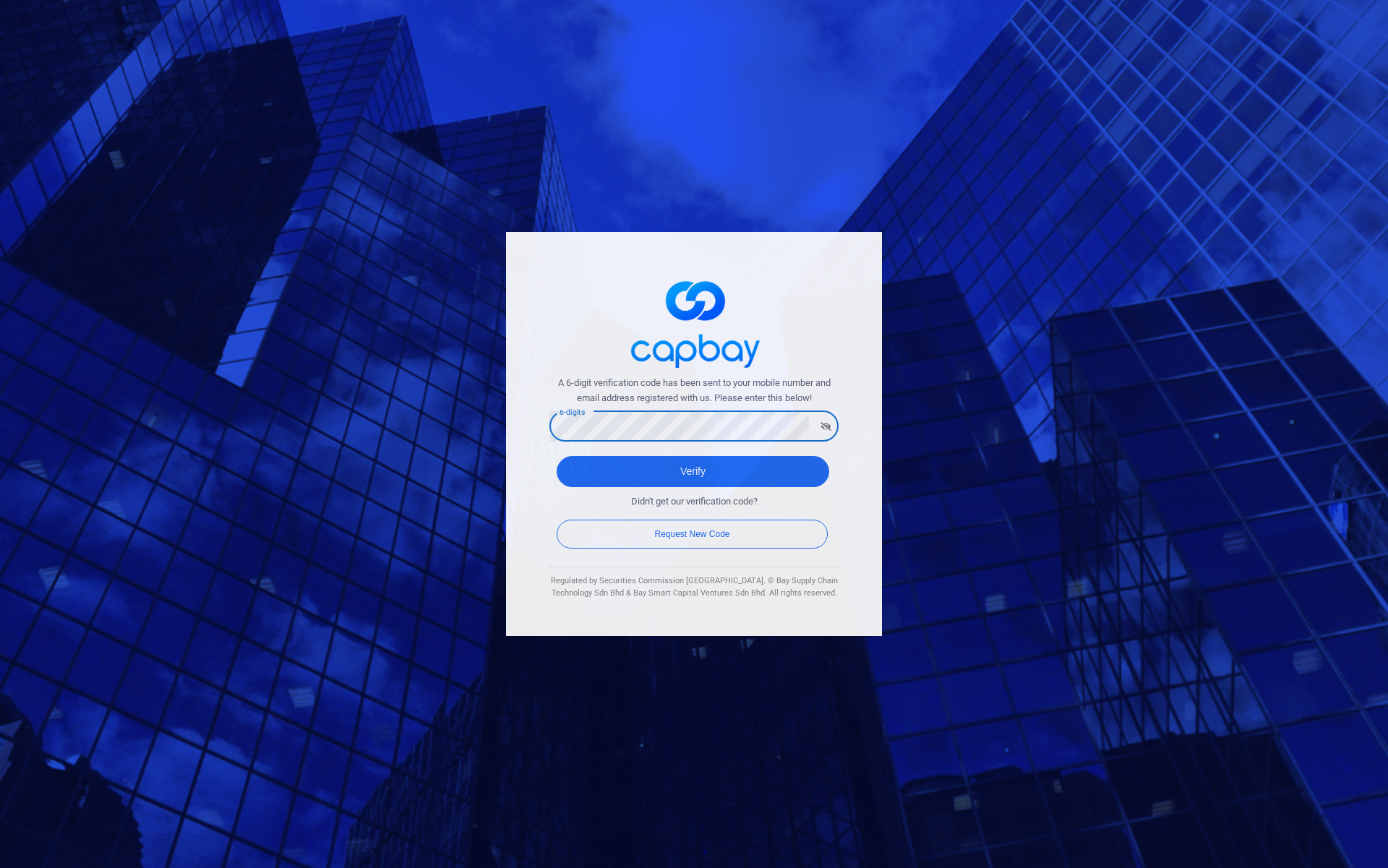
click at [556, 456] on button "Verify" at bounding box center [692, 471] width 272 height 31
